Goal: Transaction & Acquisition: Purchase product/service

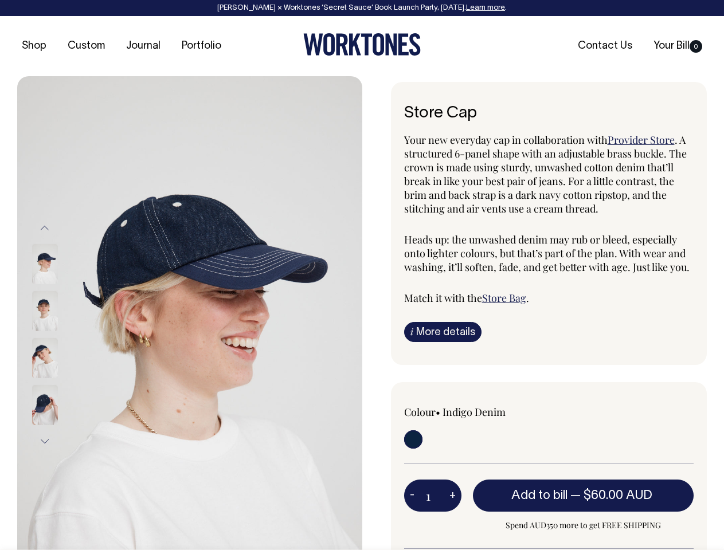
click at [190, 313] on img at bounding box center [189, 334] width 345 height 517
click at [60, 335] on div at bounding box center [60, 358] width 57 height 47
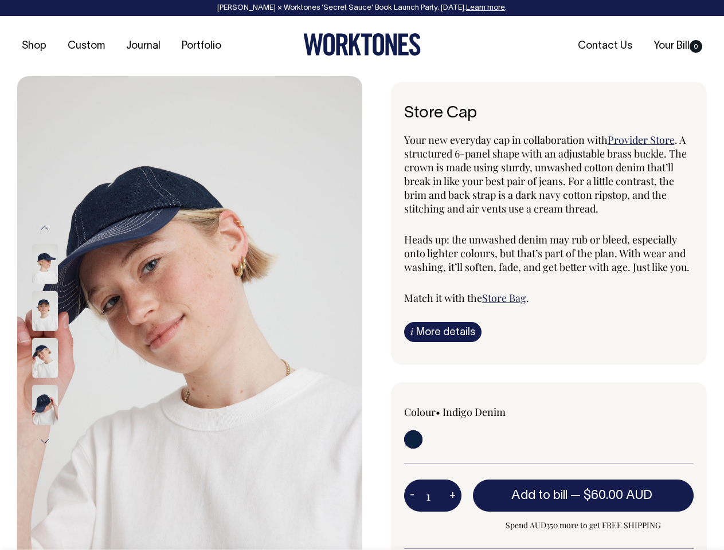
click at [45, 228] on button "Previous" at bounding box center [44, 229] width 17 height 26
click at [60, 382] on div at bounding box center [60, 405] width 57 height 47
click at [45, 441] on button "Next" at bounding box center [44, 442] width 17 height 26
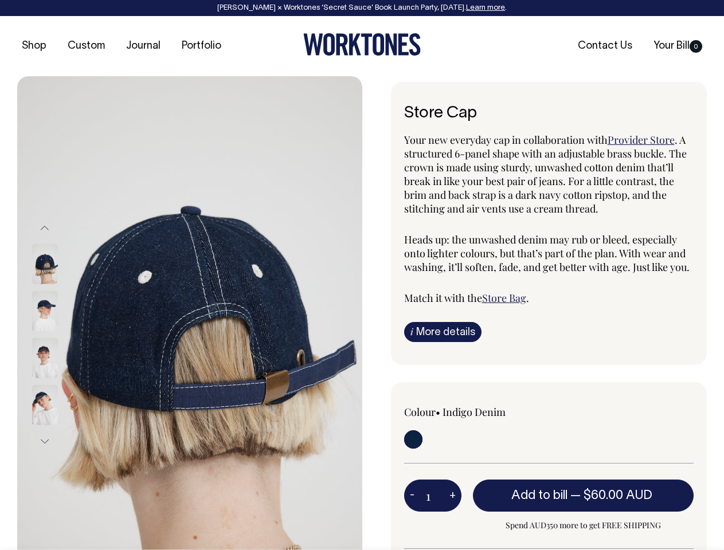
click at [412, 495] on button "-" at bounding box center [412, 495] width 16 height 23
click at [452, 495] on button "+" at bounding box center [453, 495] width 18 height 23
type input "2"
click at [584, 495] on span "— $60.00 AUD" at bounding box center [612, 495] width 85 height 11
